Goal: Transaction & Acquisition: Purchase product/service

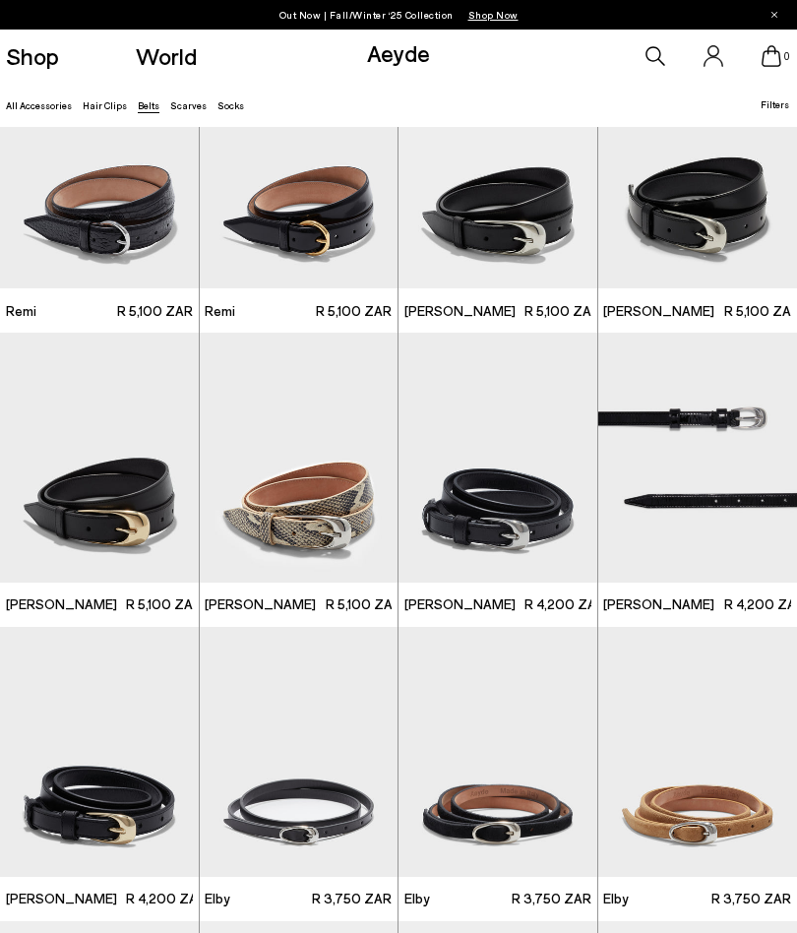
scroll to position [672, 0]
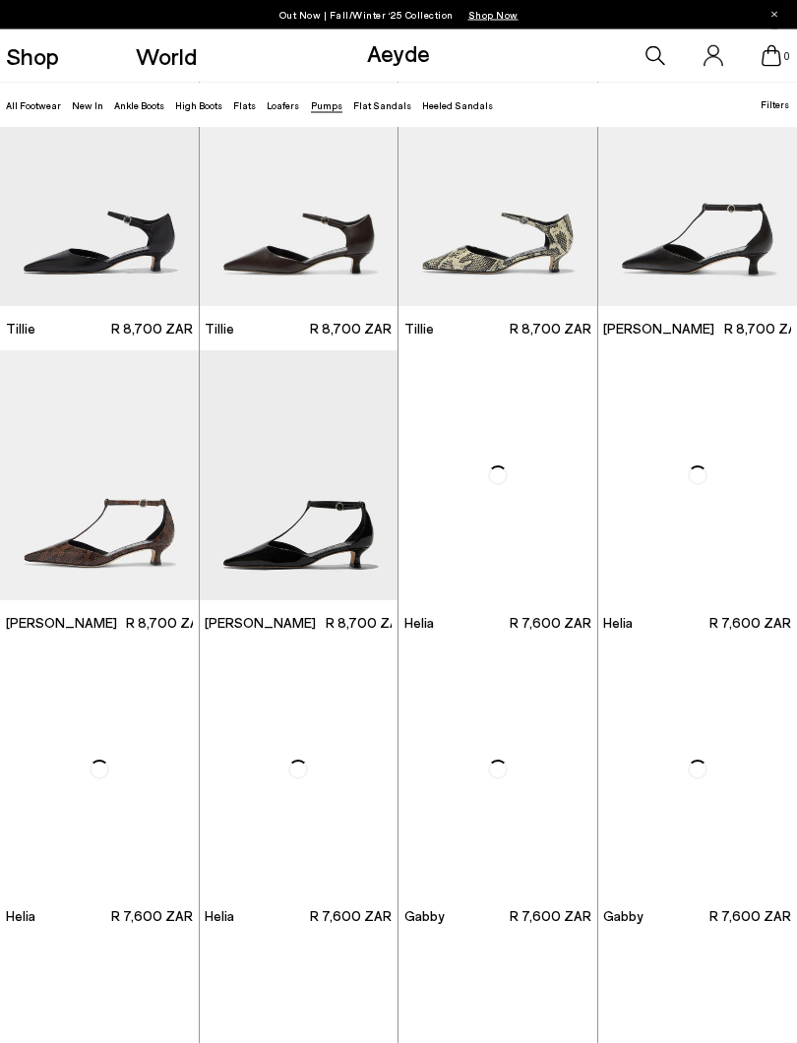
scroll to position [365, 0]
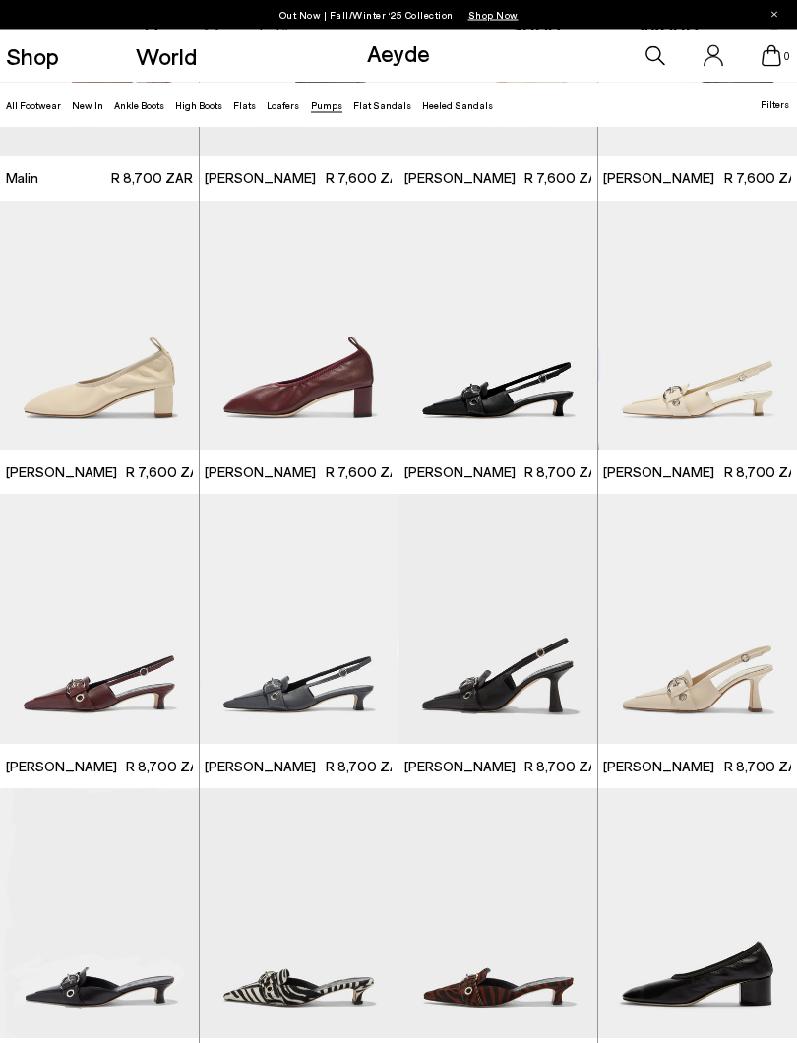
scroll to position [2344, 0]
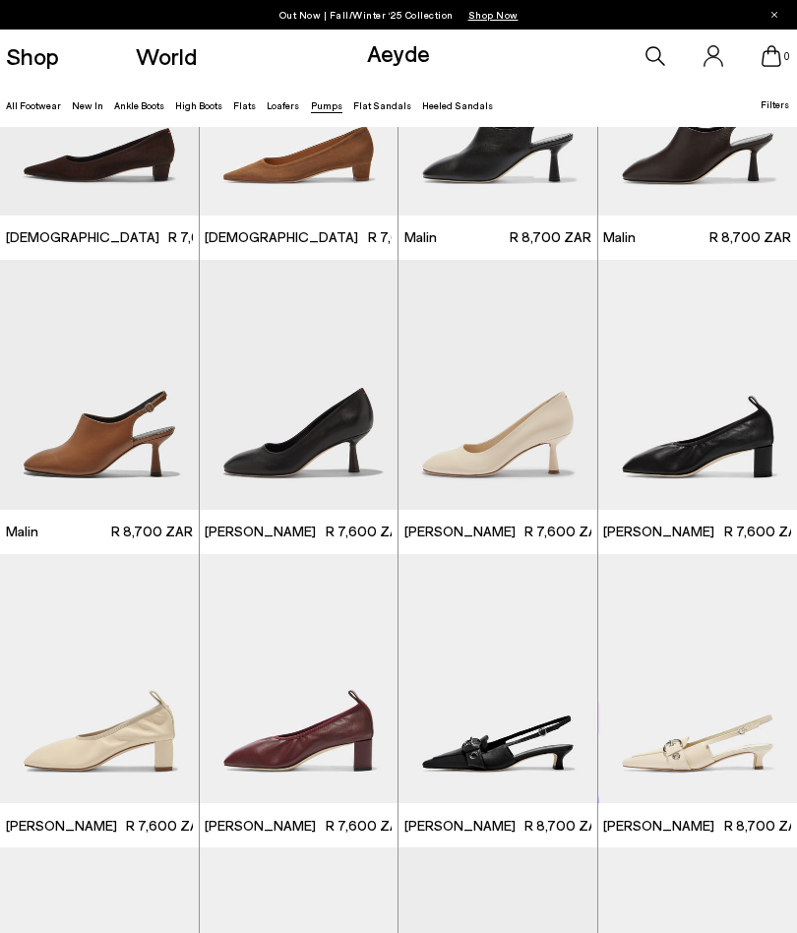
scroll to position [1926, 0]
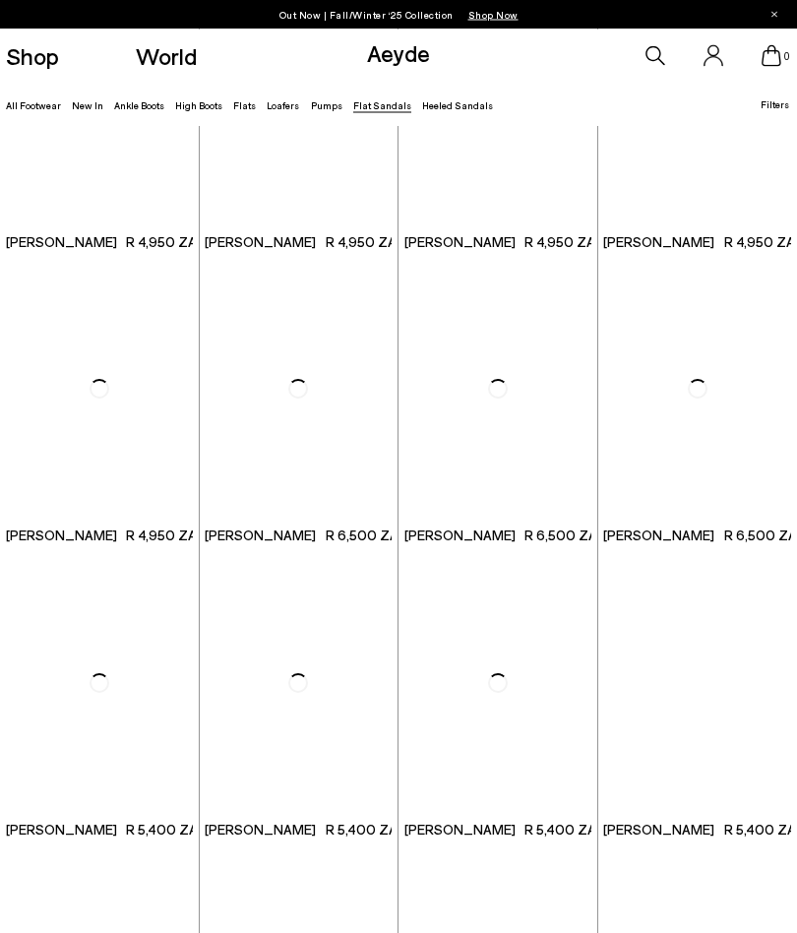
scroll to position [729, 0]
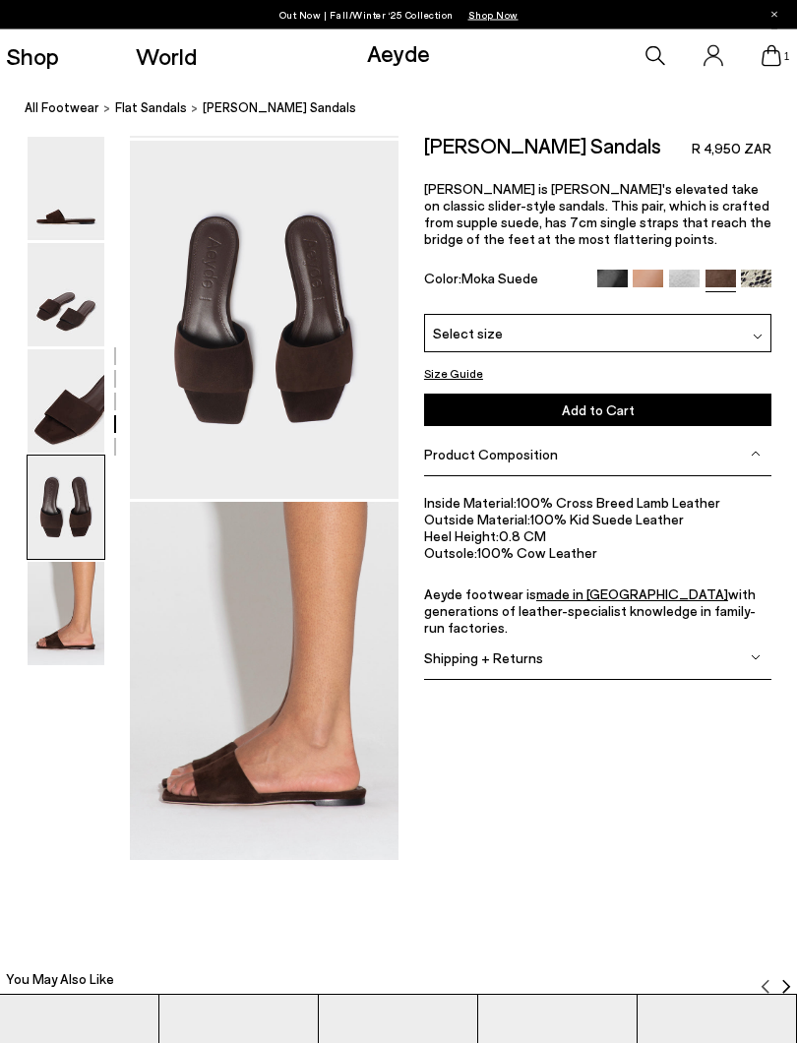
scroll to position [1114, 26]
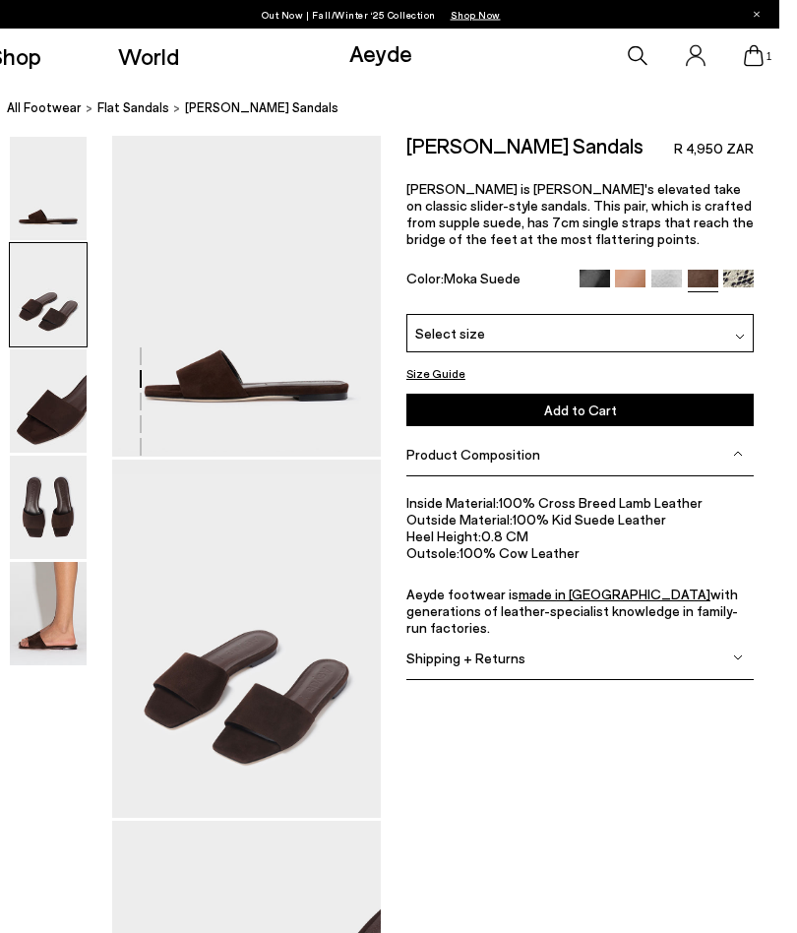
scroll to position [0, 26]
